Goal: Task Accomplishment & Management: Use online tool/utility

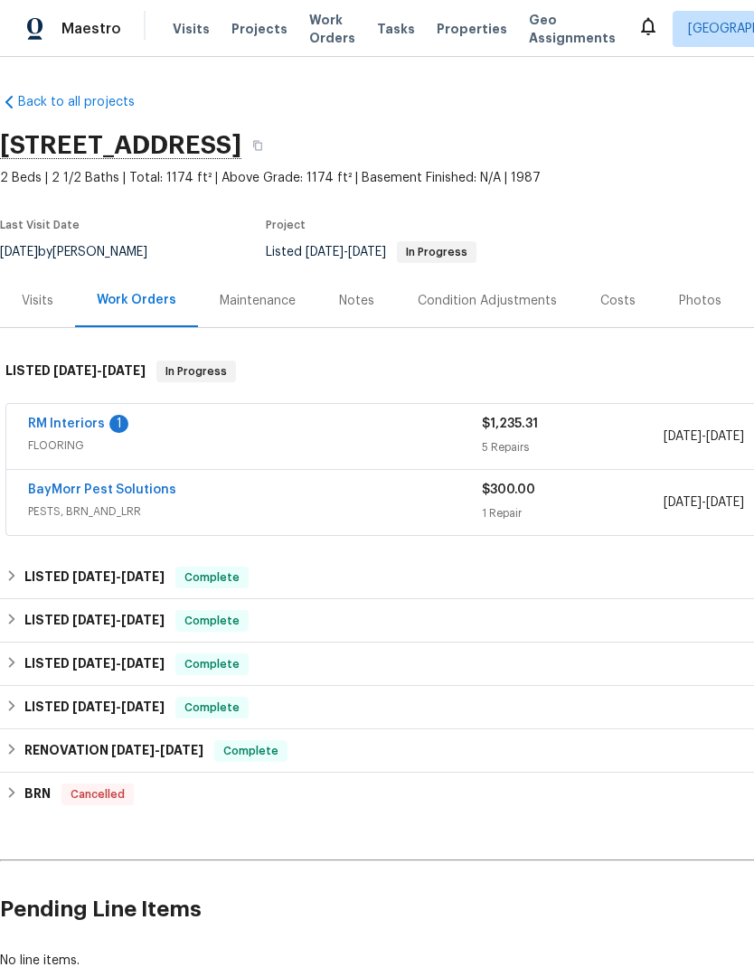
click at [69, 428] on link "RM Interiors" at bounding box center [66, 424] width 77 height 13
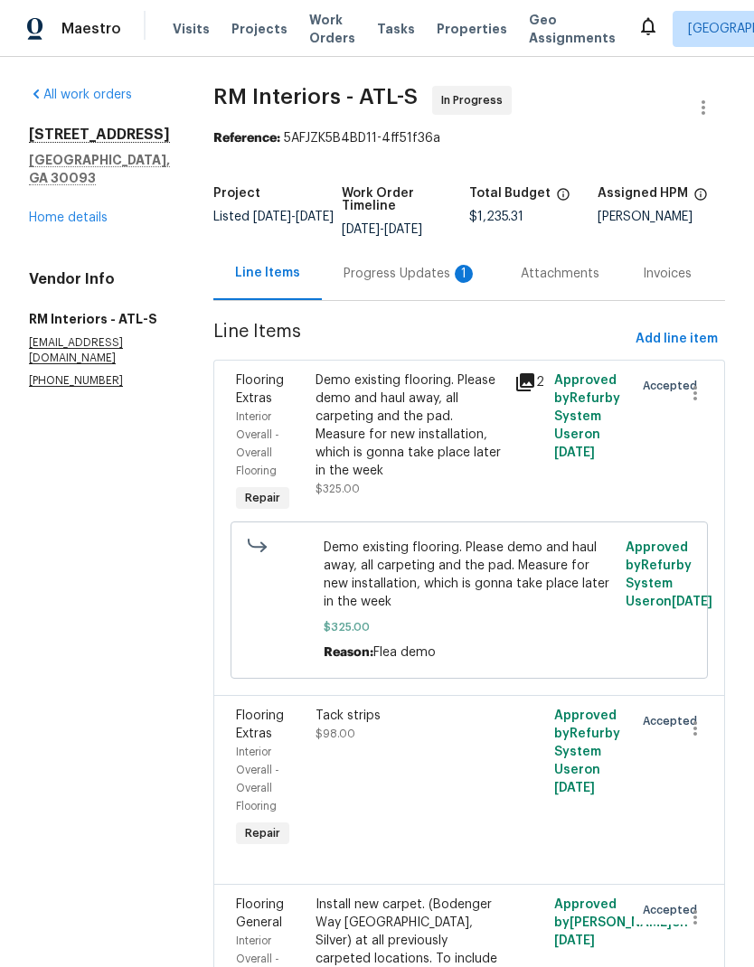
click at [391, 270] on div "Progress Updates 1" at bounding box center [411, 274] width 134 height 18
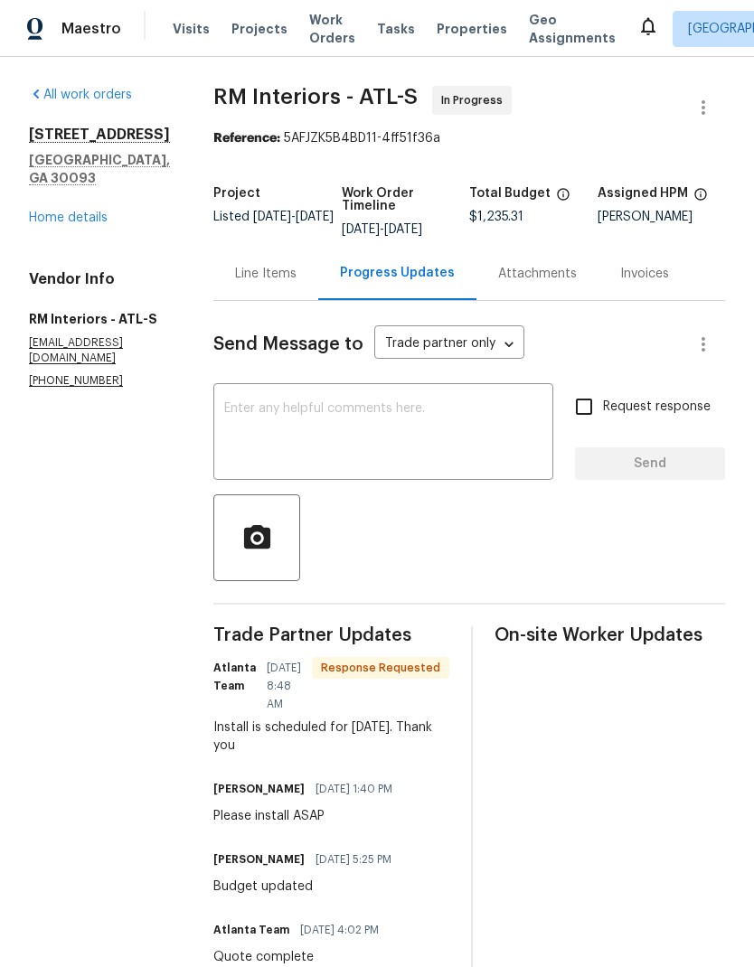
click at [90, 212] on link "Home details" at bounding box center [68, 218] width 79 height 13
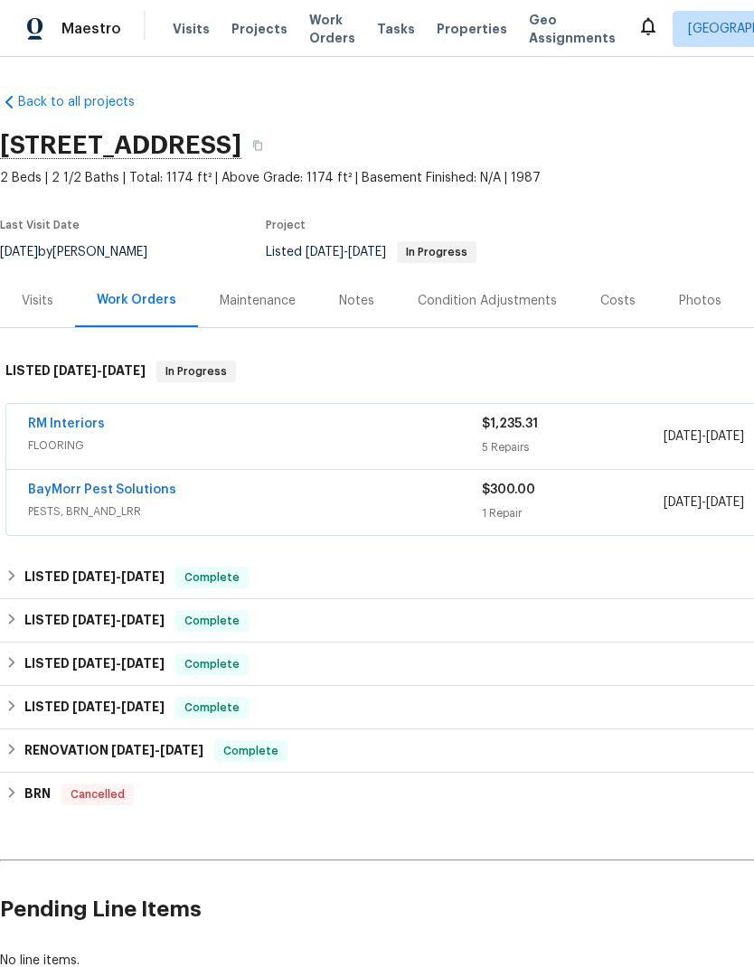
click at [374, 301] on div "Notes" at bounding box center [356, 300] width 79 height 53
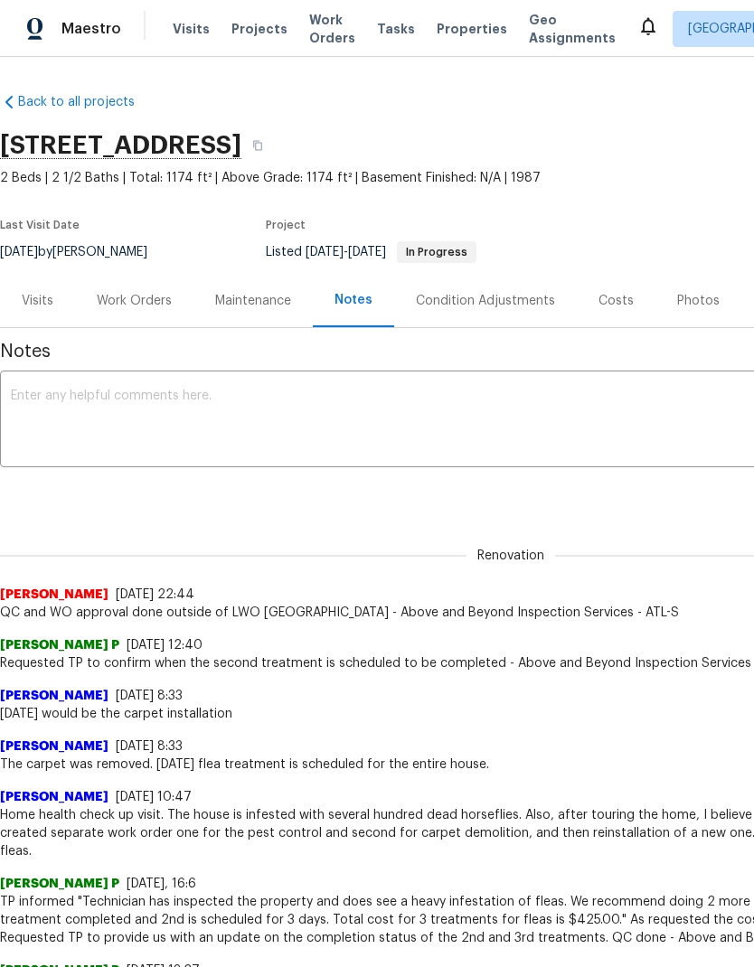
click at [143, 403] on textarea at bounding box center [511, 421] width 1000 height 63
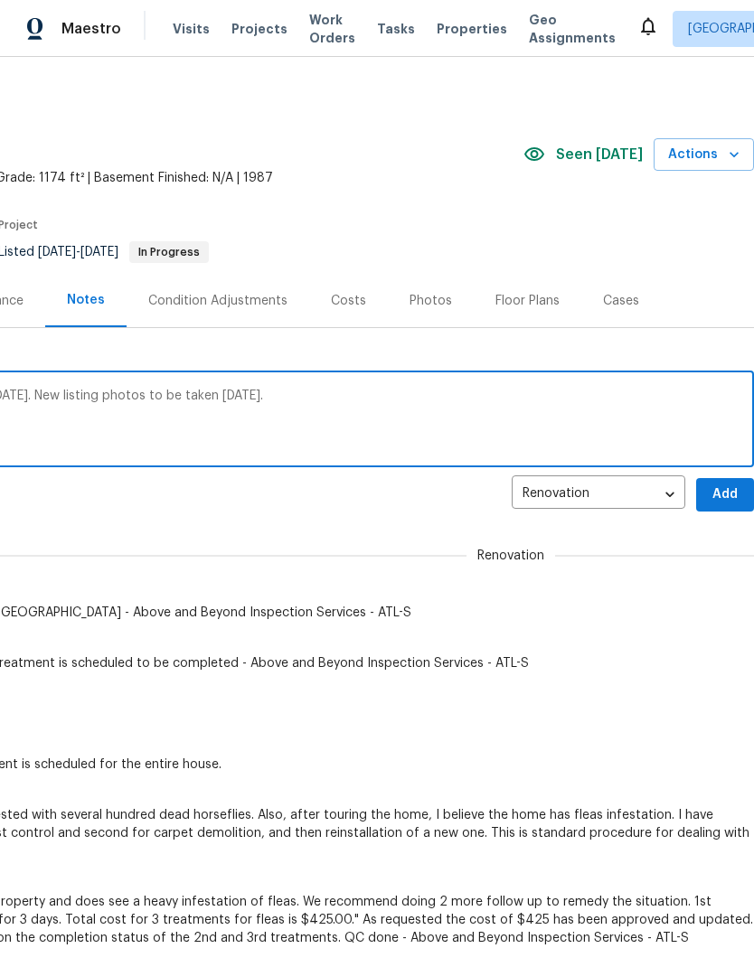
scroll to position [0, 268]
type textarea "Flooring installation was postponed until [DATE]. New listing photos to be take…"
click at [725, 494] on span "Add" at bounding box center [725, 495] width 29 height 23
